Goal: Information Seeking & Learning: Find specific fact

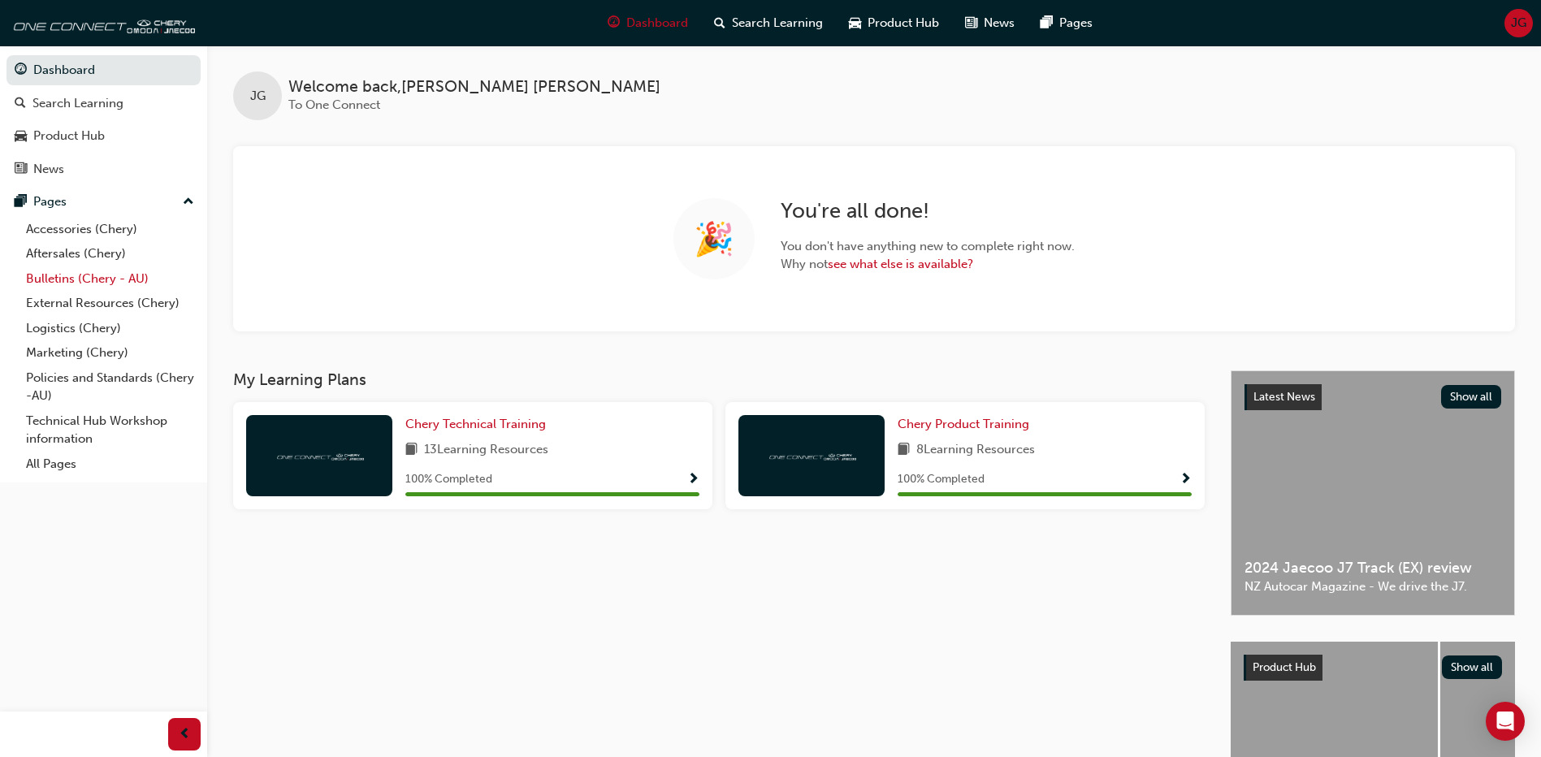
click at [111, 274] on link "Bulletins (Chery - AU)" at bounding box center [110, 279] width 181 height 25
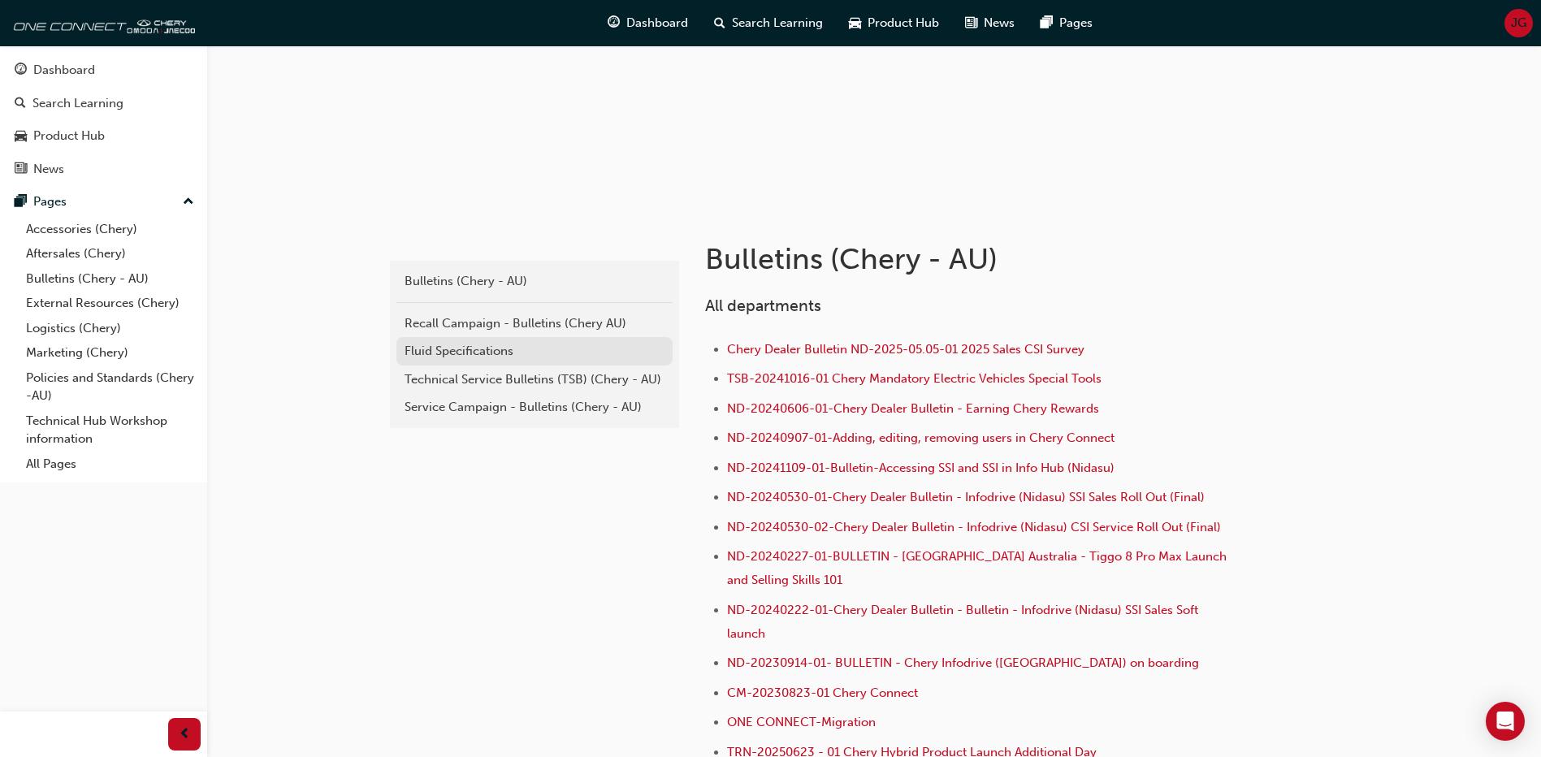
scroll to position [163, 0]
click at [509, 406] on div "Service Campaign - Bulletins (Chery - AU)" at bounding box center [535, 406] width 260 height 19
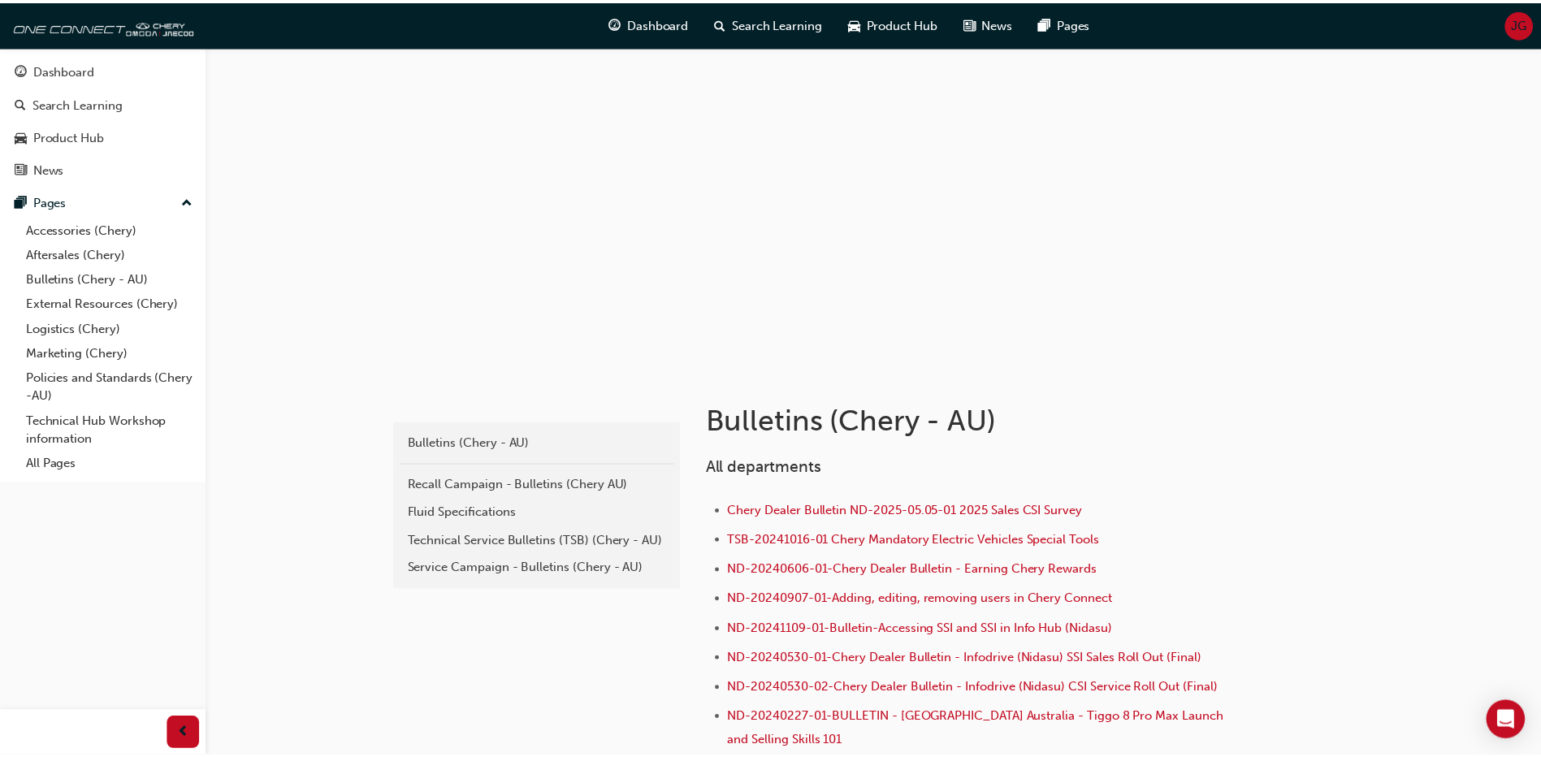
scroll to position [163, 0]
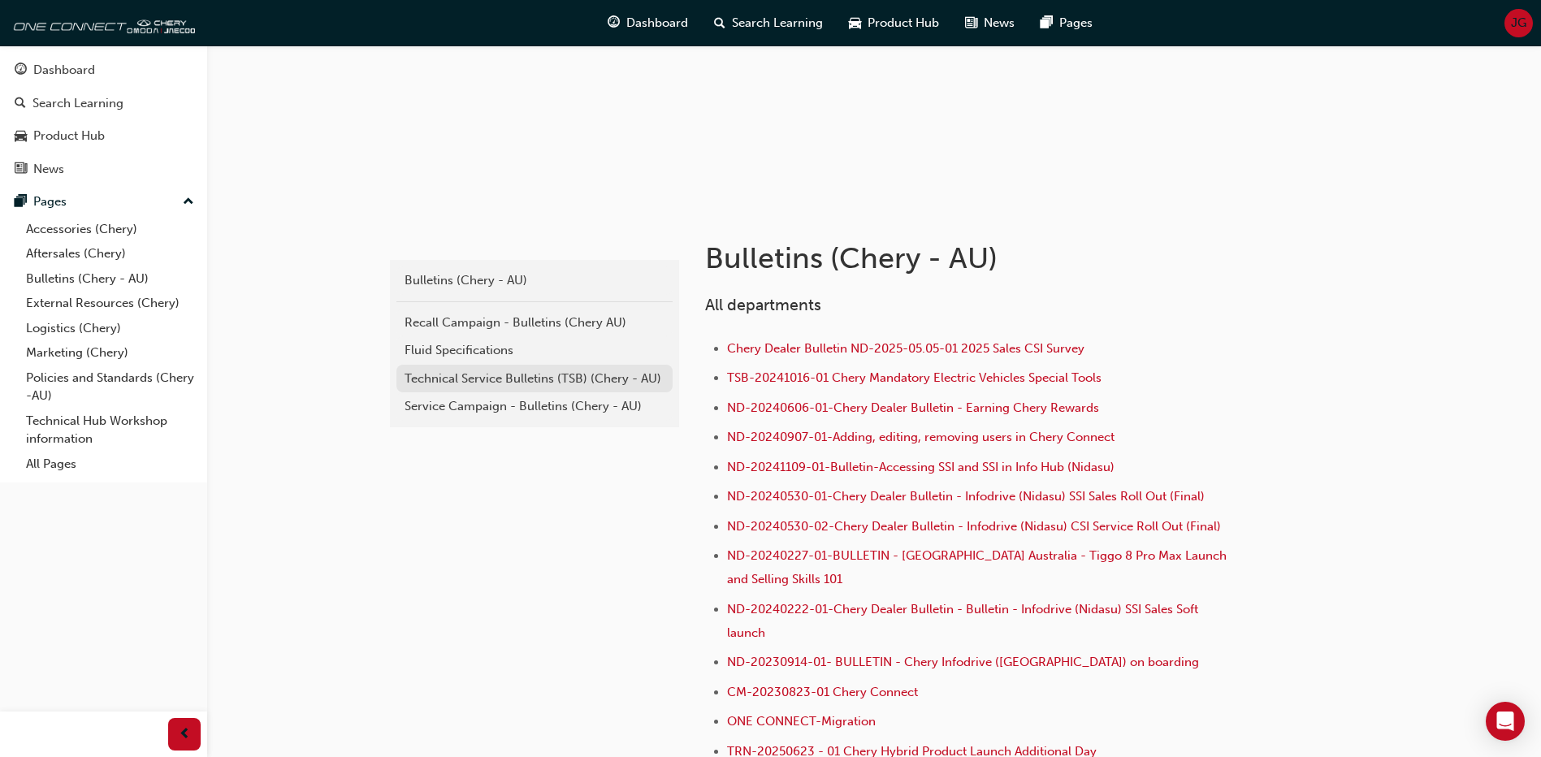
click at [483, 383] on div "Technical Service Bulletins (TSB) (Chery - AU)" at bounding box center [535, 379] width 260 height 19
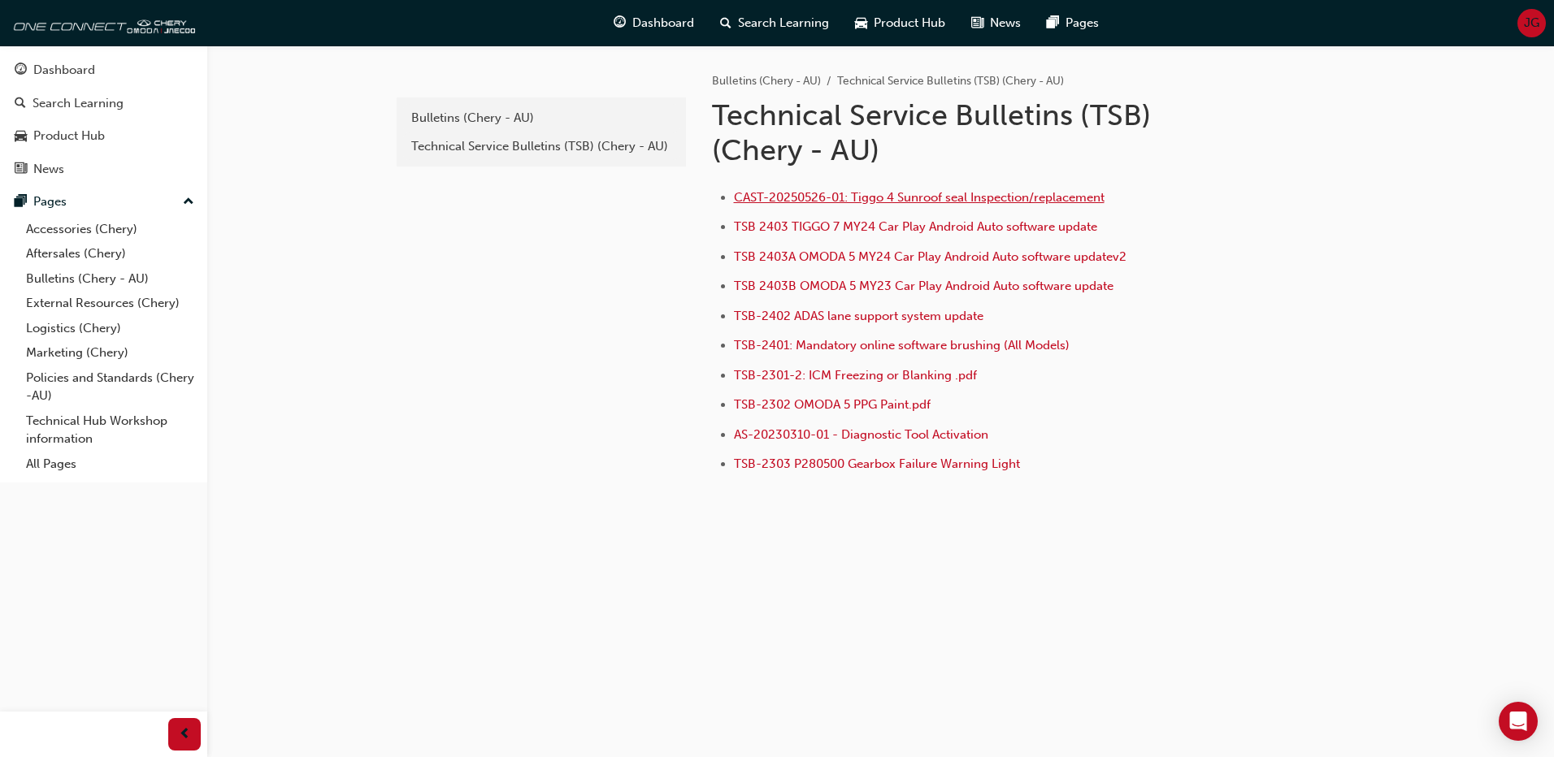
click at [809, 202] on span "CAST-20250526-01: Tiggo 4 Sunroof seal Inspection/replacement" at bounding box center [919, 197] width 371 height 15
